Goal: Information Seeking & Learning: Learn about a topic

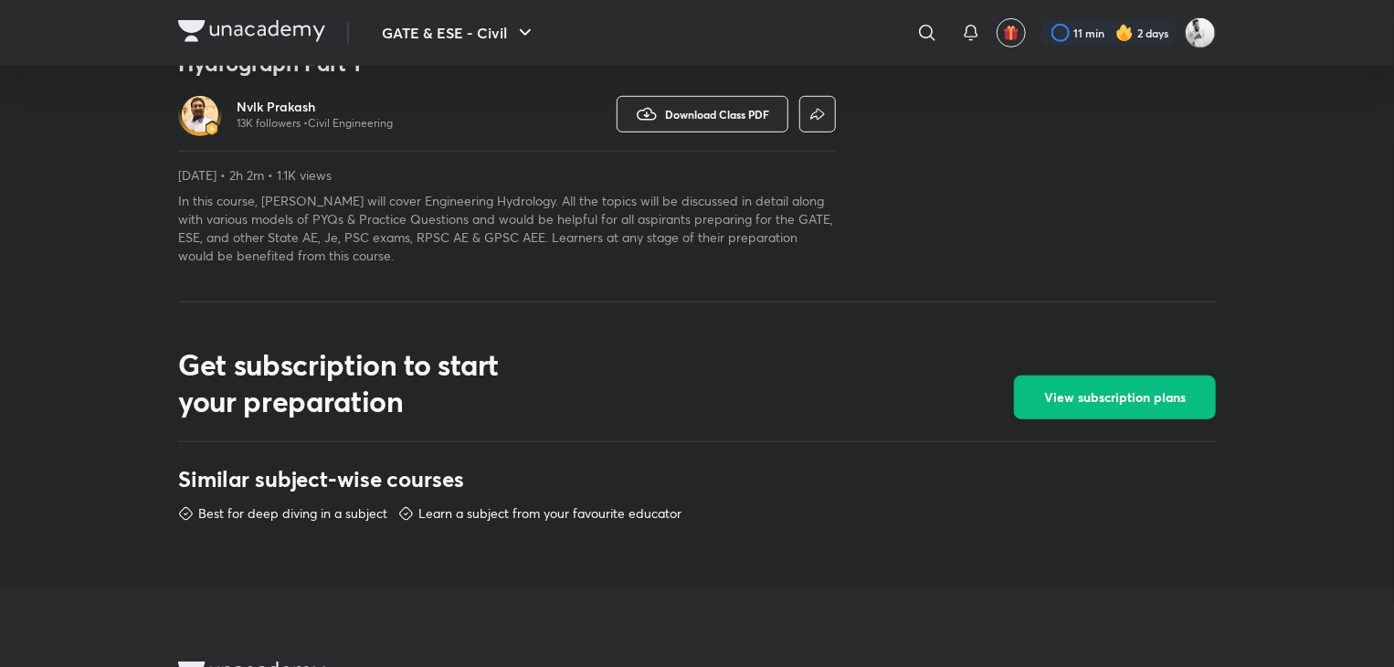
scroll to position [583, 0]
